Goal: Download file/media

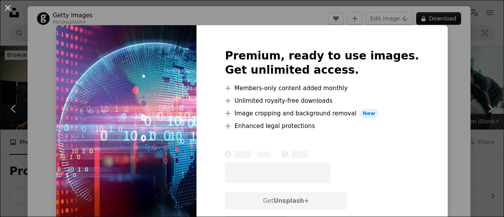
scroll to position [1959, 0]
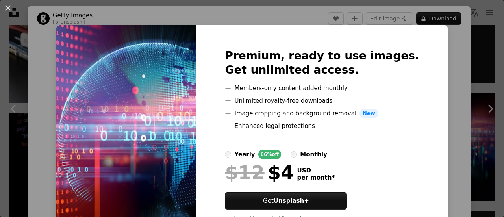
click at [481, 35] on div "An X shape Premium, ready to use images. Get unlimited access. A plus sign Memb…" at bounding box center [252, 108] width 504 height 217
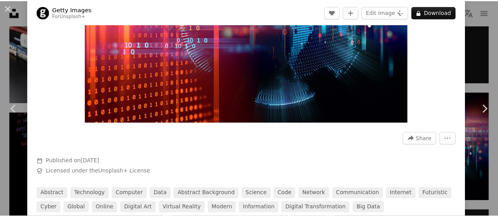
scroll to position [141, 0]
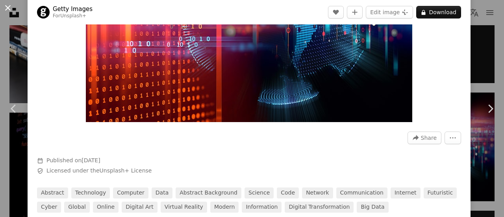
click at [6, 11] on button "An X shape" at bounding box center [7, 7] width 9 height 9
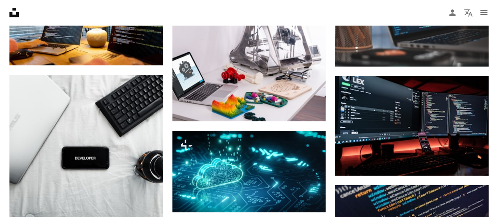
scroll to position [2997, 0]
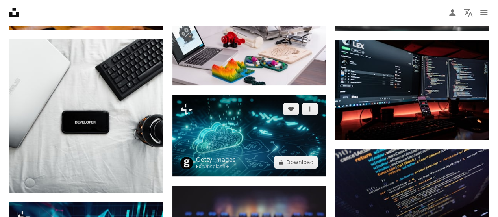
click at [263, 131] on img at bounding box center [249, 136] width 154 height 82
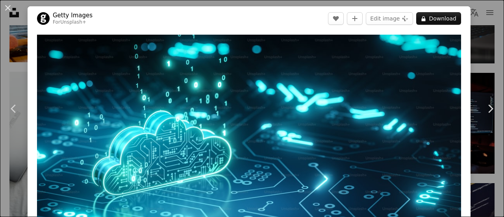
click at [490, 41] on div "An X shape Chevron left Chevron right Getty Images For Unsplash+ A heart A plus…" at bounding box center [252, 108] width 504 height 217
